Goal: Check status: Check status

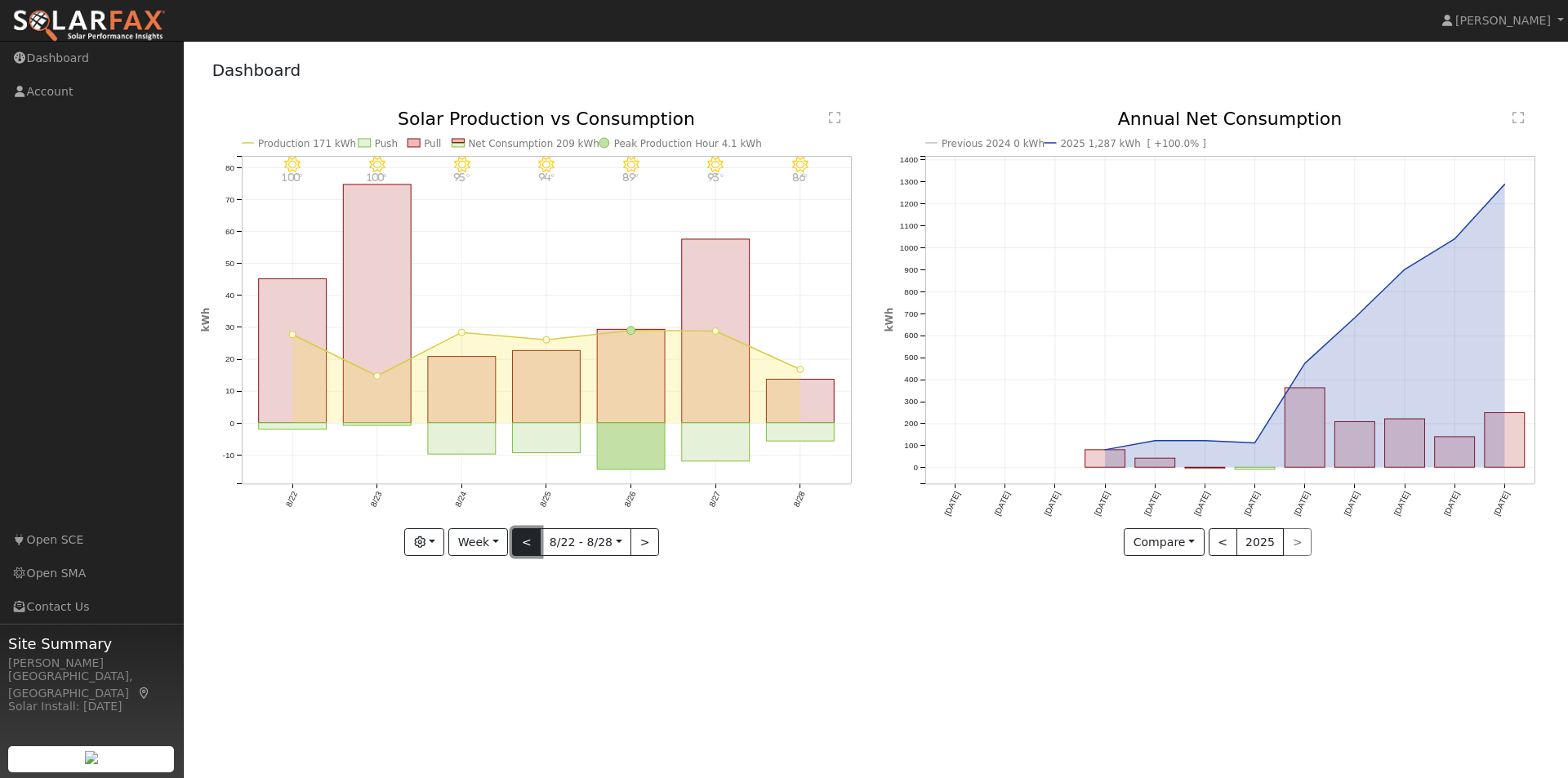
click at [527, 543] on button "<" at bounding box center [526, 542] width 29 height 28
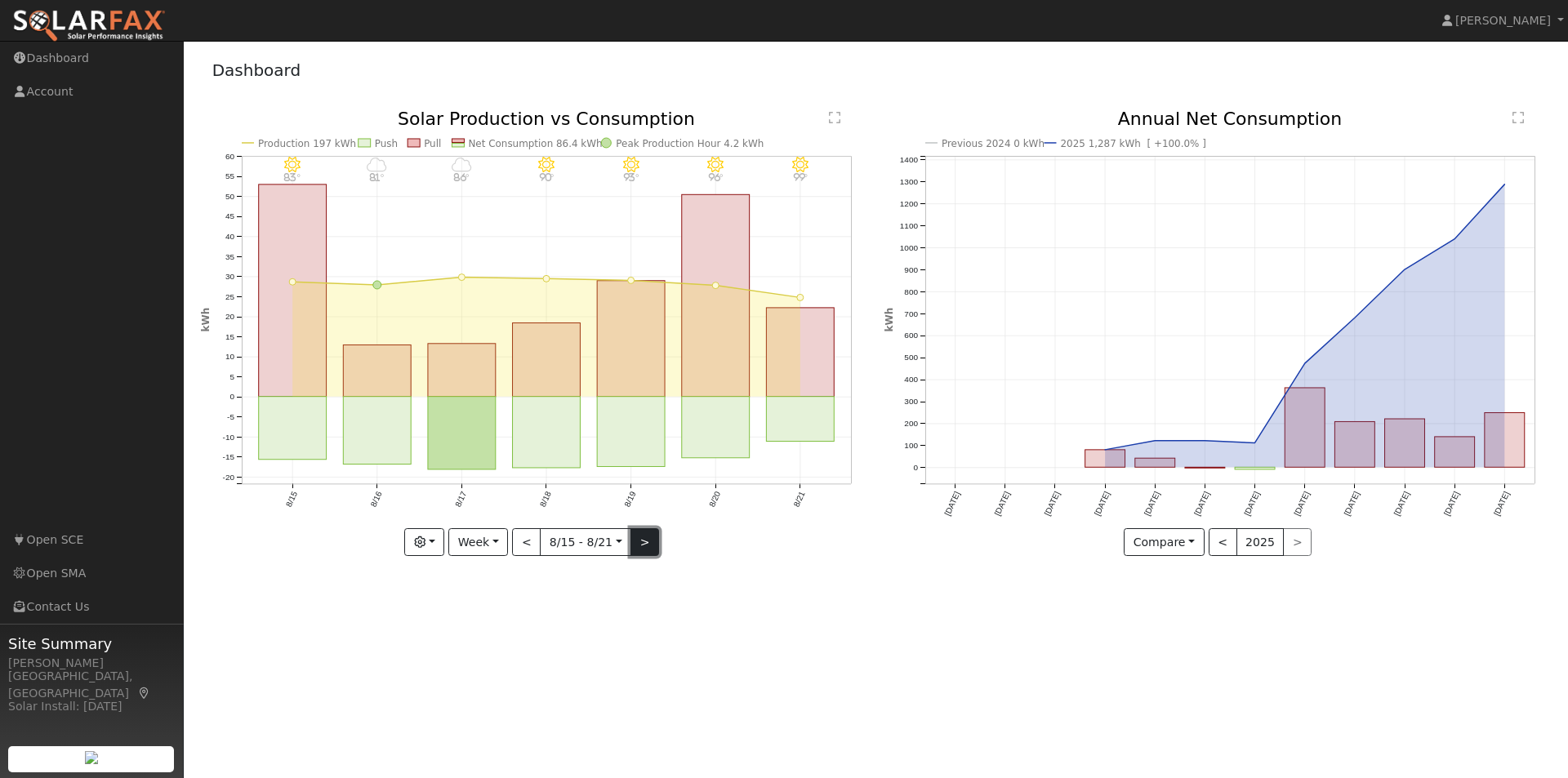
click at [635, 541] on button ">" at bounding box center [644, 542] width 29 height 28
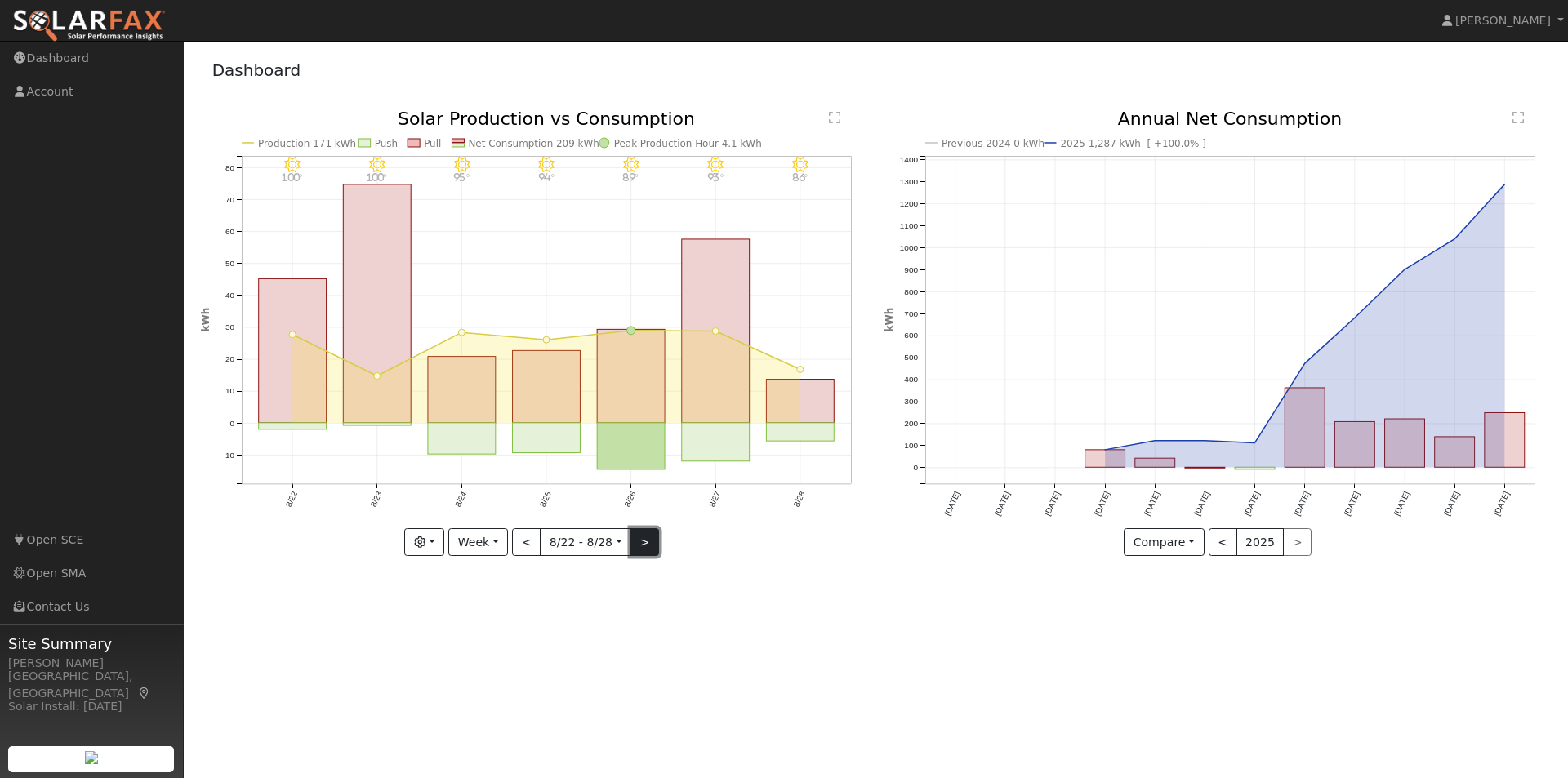
click at [641, 546] on button ">" at bounding box center [644, 542] width 29 height 28
type input "[DATE]"
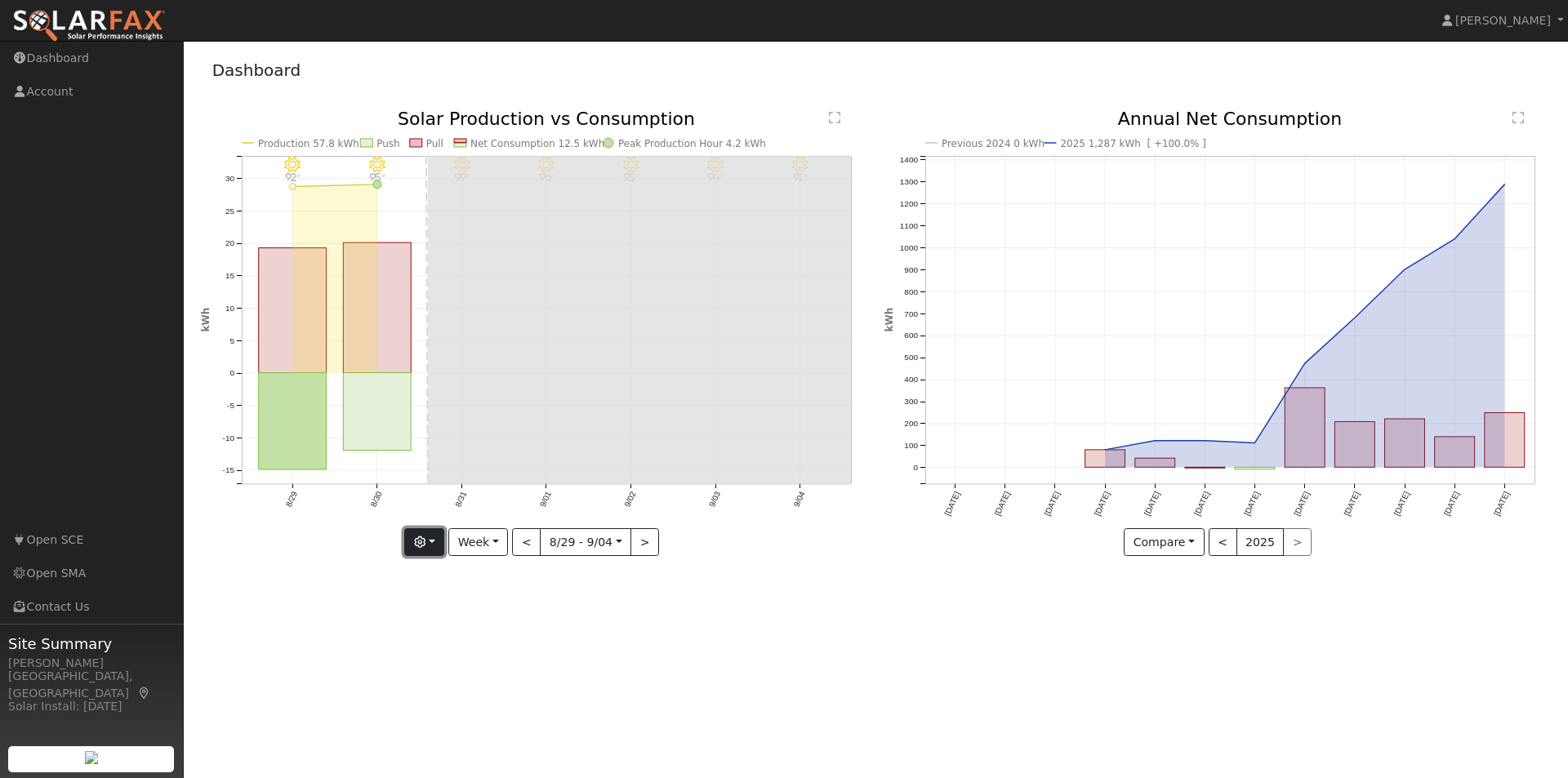
click at [432, 544] on button "button" at bounding box center [424, 542] width 40 height 28
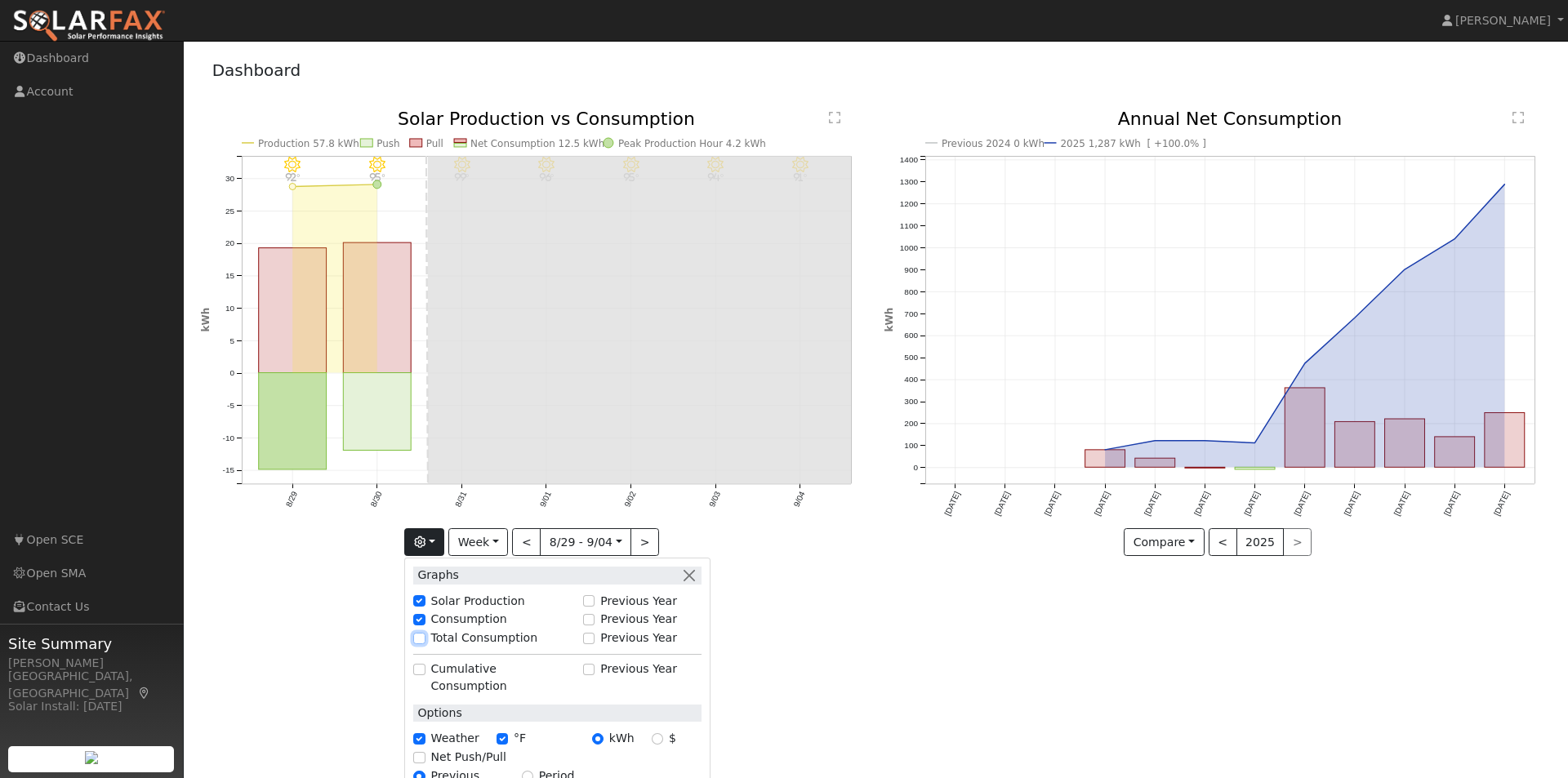
click at [422, 638] on input "Total Consumption" at bounding box center [419, 639] width 12 height 12
checkbox input "true"
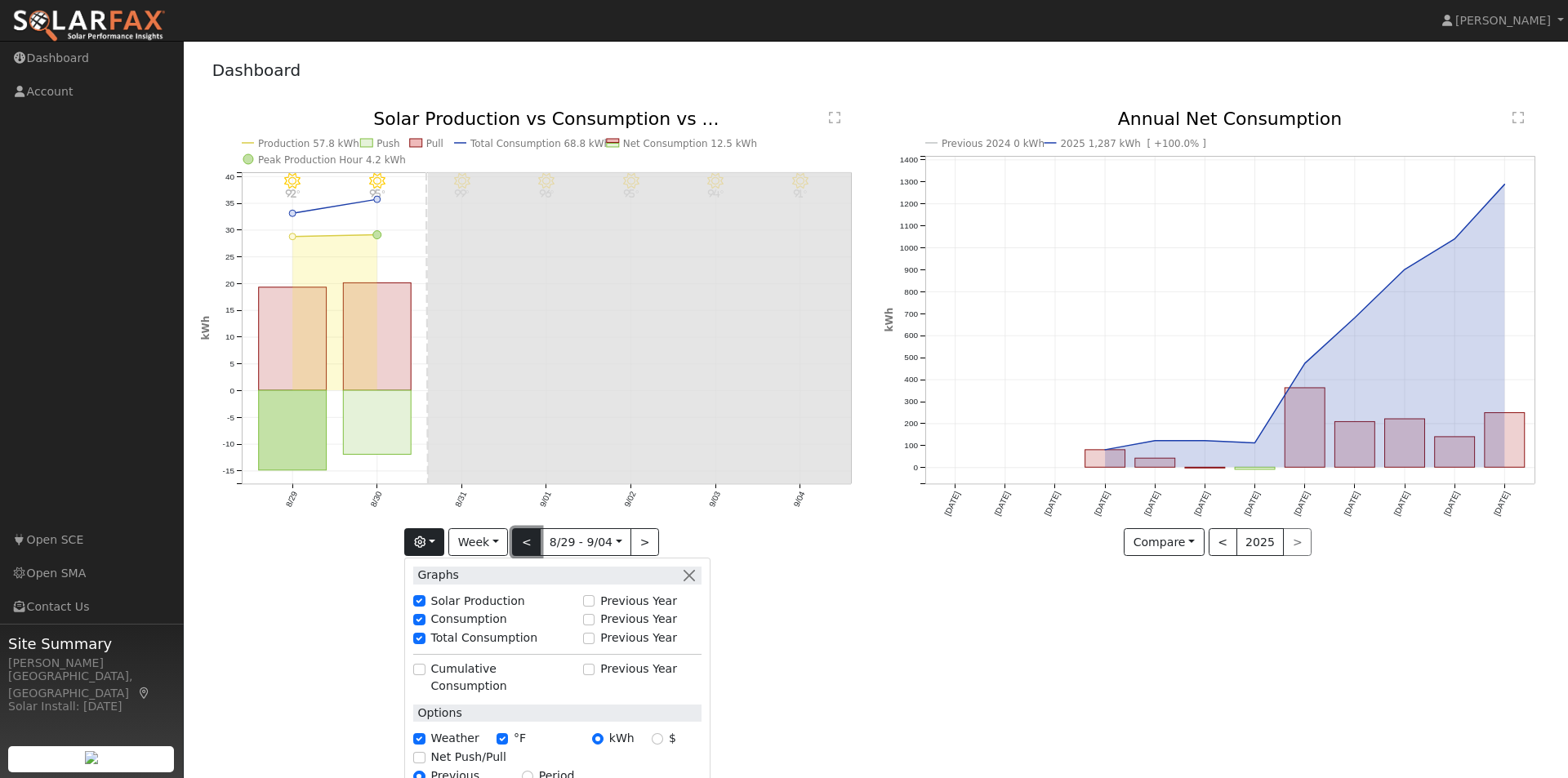
click at [523, 540] on button "<" at bounding box center [526, 542] width 29 height 28
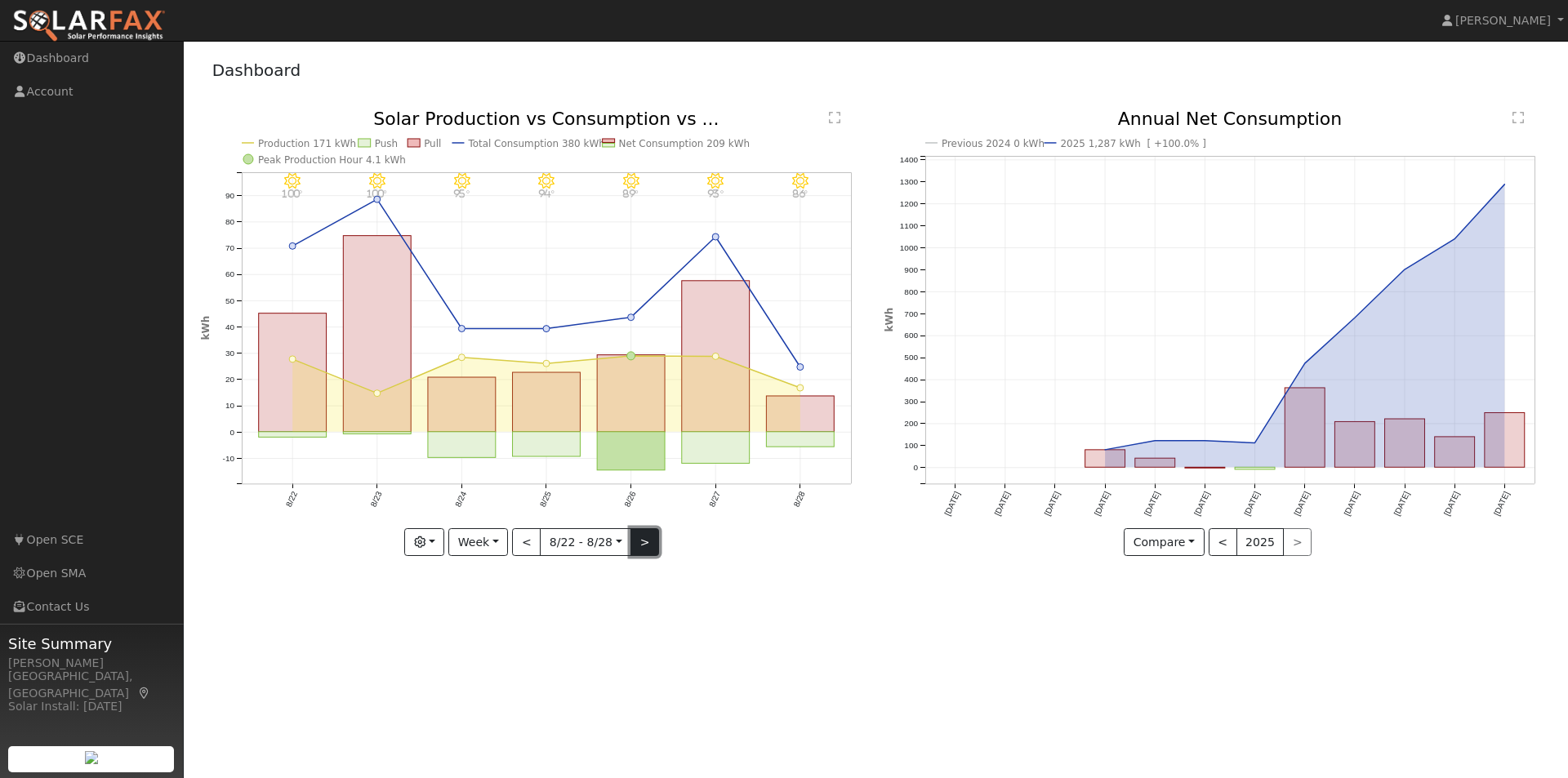
click at [638, 546] on button ">" at bounding box center [644, 542] width 29 height 28
type input "[DATE]"
